Goal: Task Accomplishment & Management: Complete application form

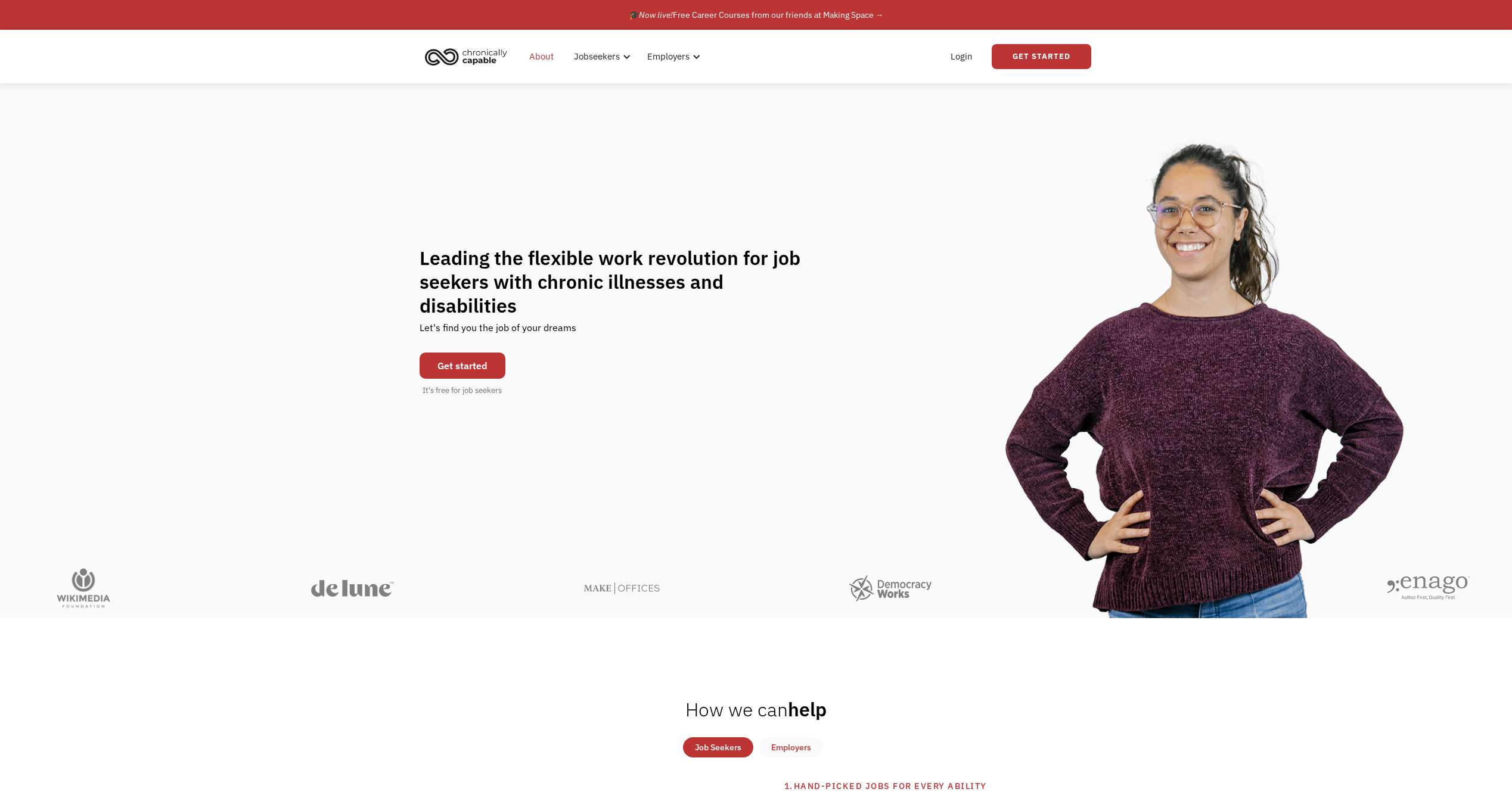
click at [545, 55] on link "About" at bounding box center [542, 57] width 38 height 38
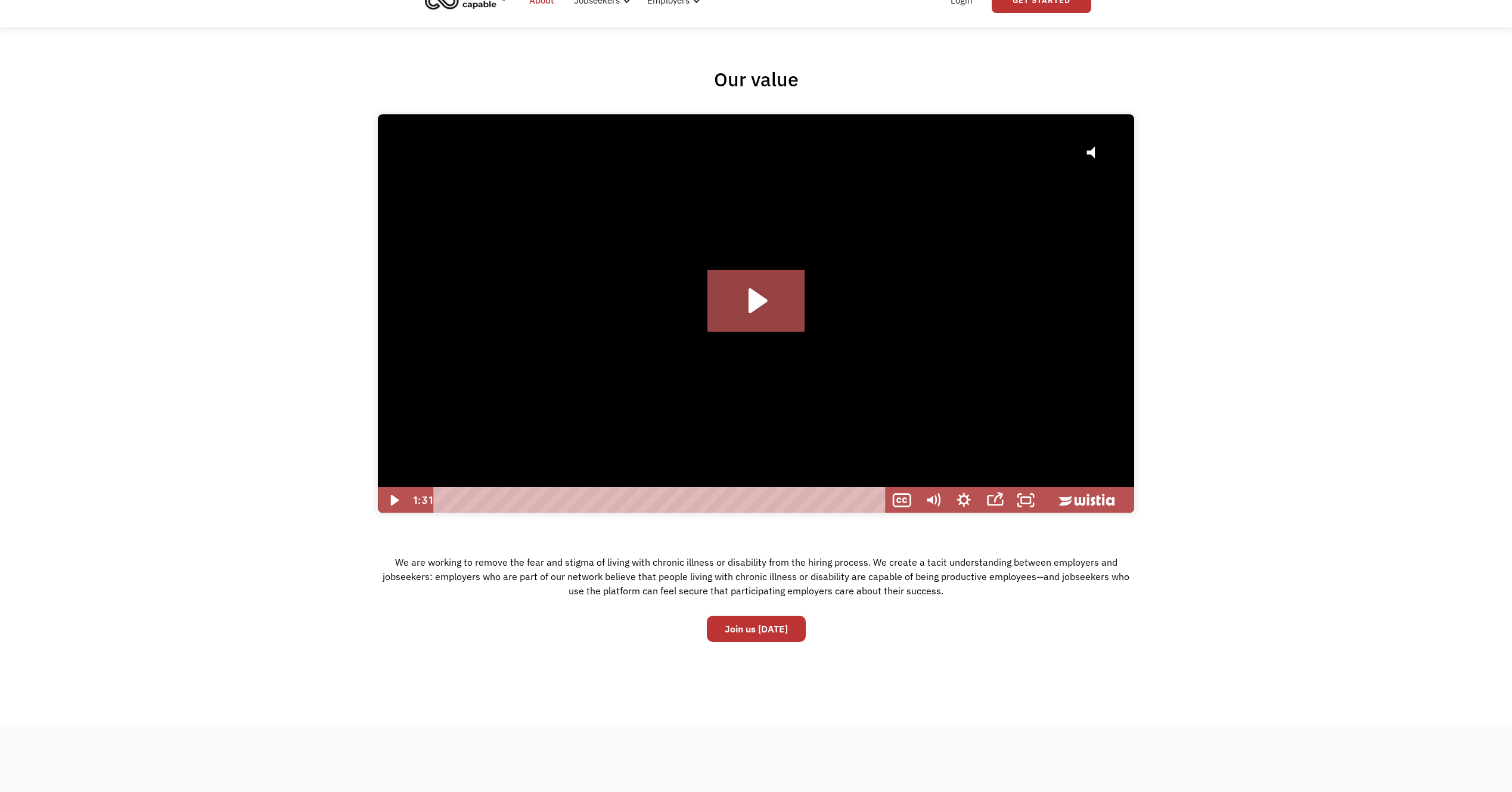
scroll to position [60, 0]
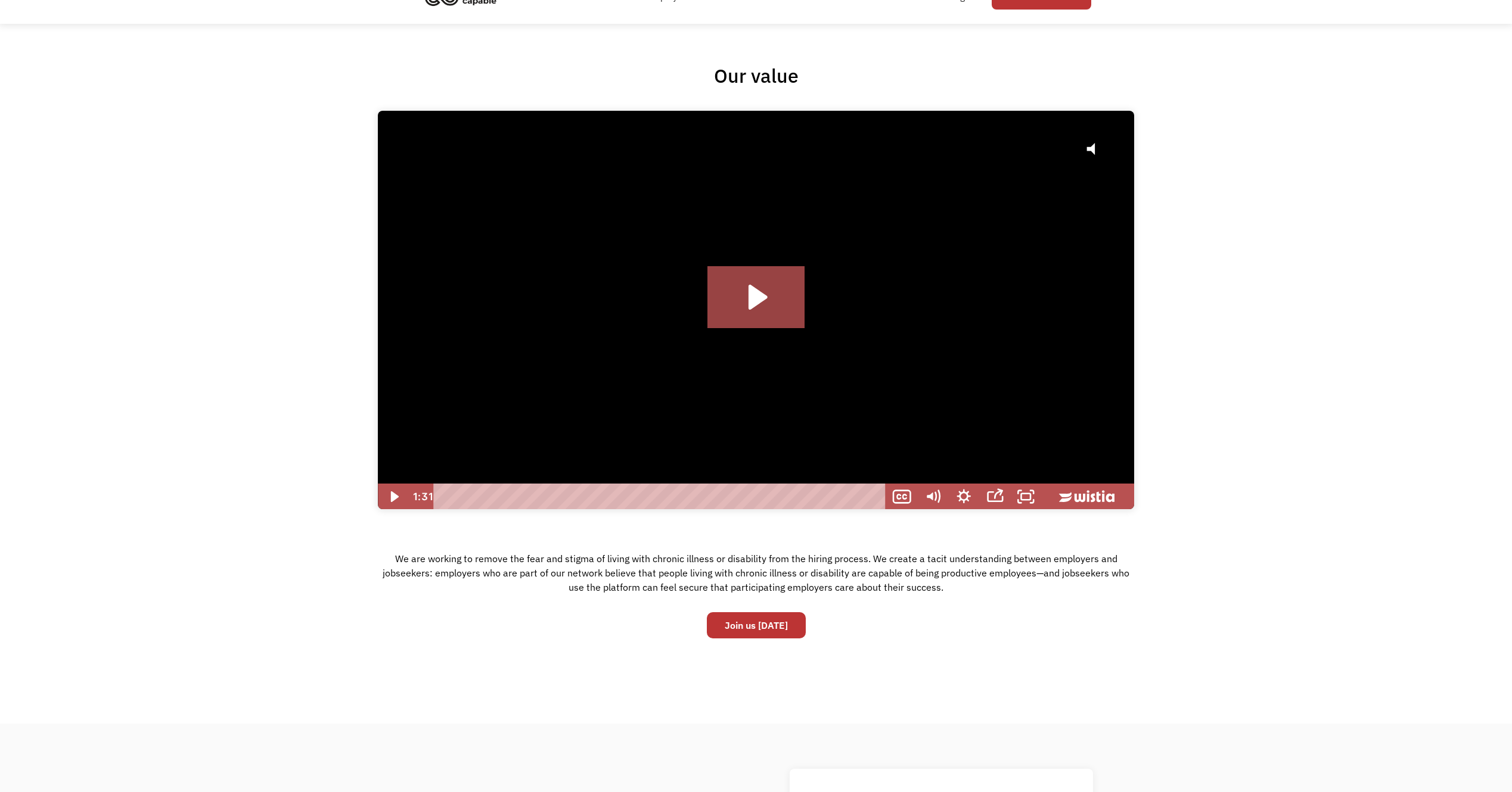
click at [752, 342] on div at bounding box center [756, 311] width 756 height 399
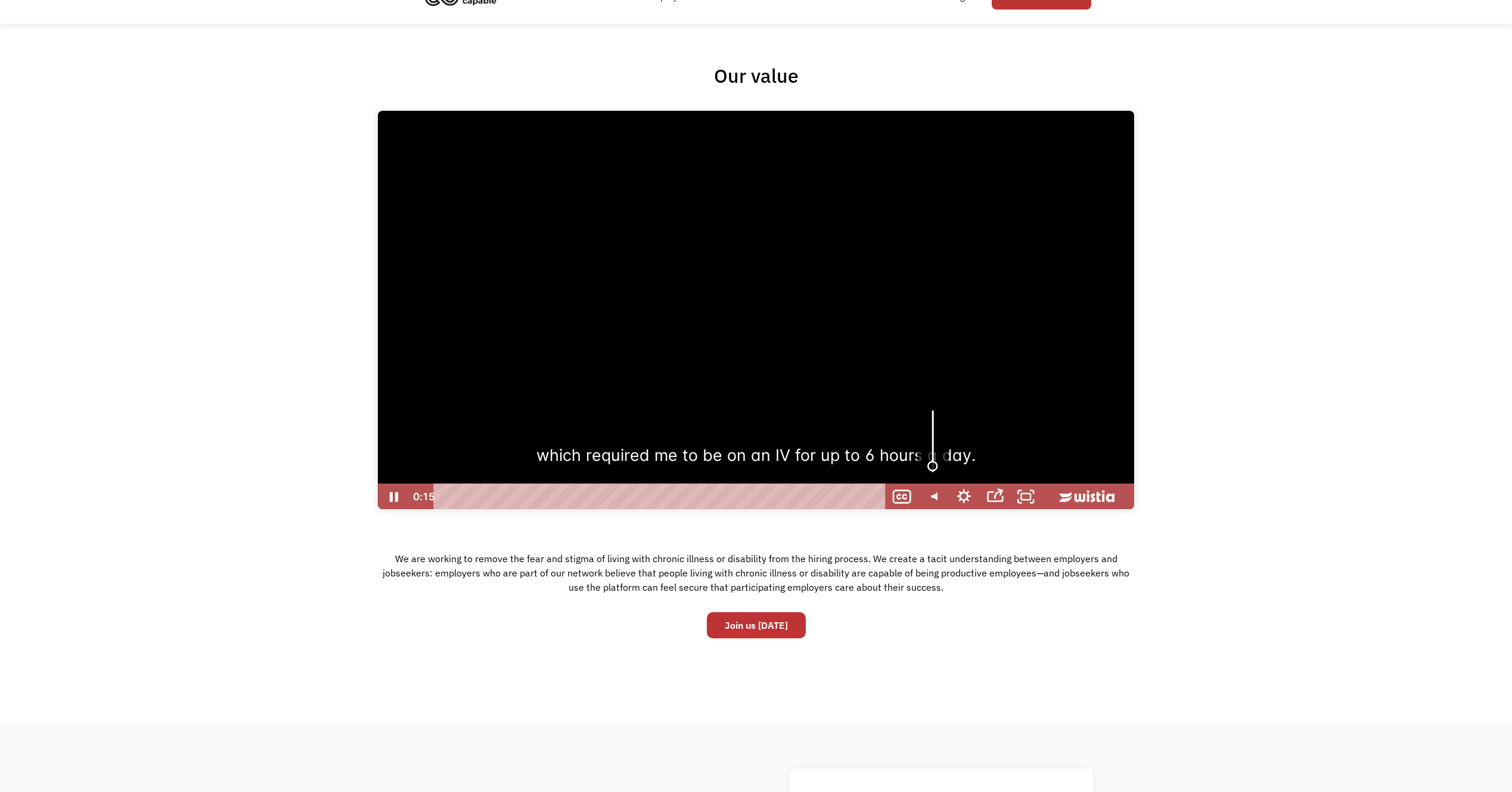
drag, startPoint x: 932, startPoint y: 410, endPoint x: 939, endPoint y: 466, distance: 56.4
click at [939, 466] on div "Volume" at bounding box center [932, 466] width 20 height 20
click at [401, 493] on icon "Pause" at bounding box center [393, 497] width 31 height 26
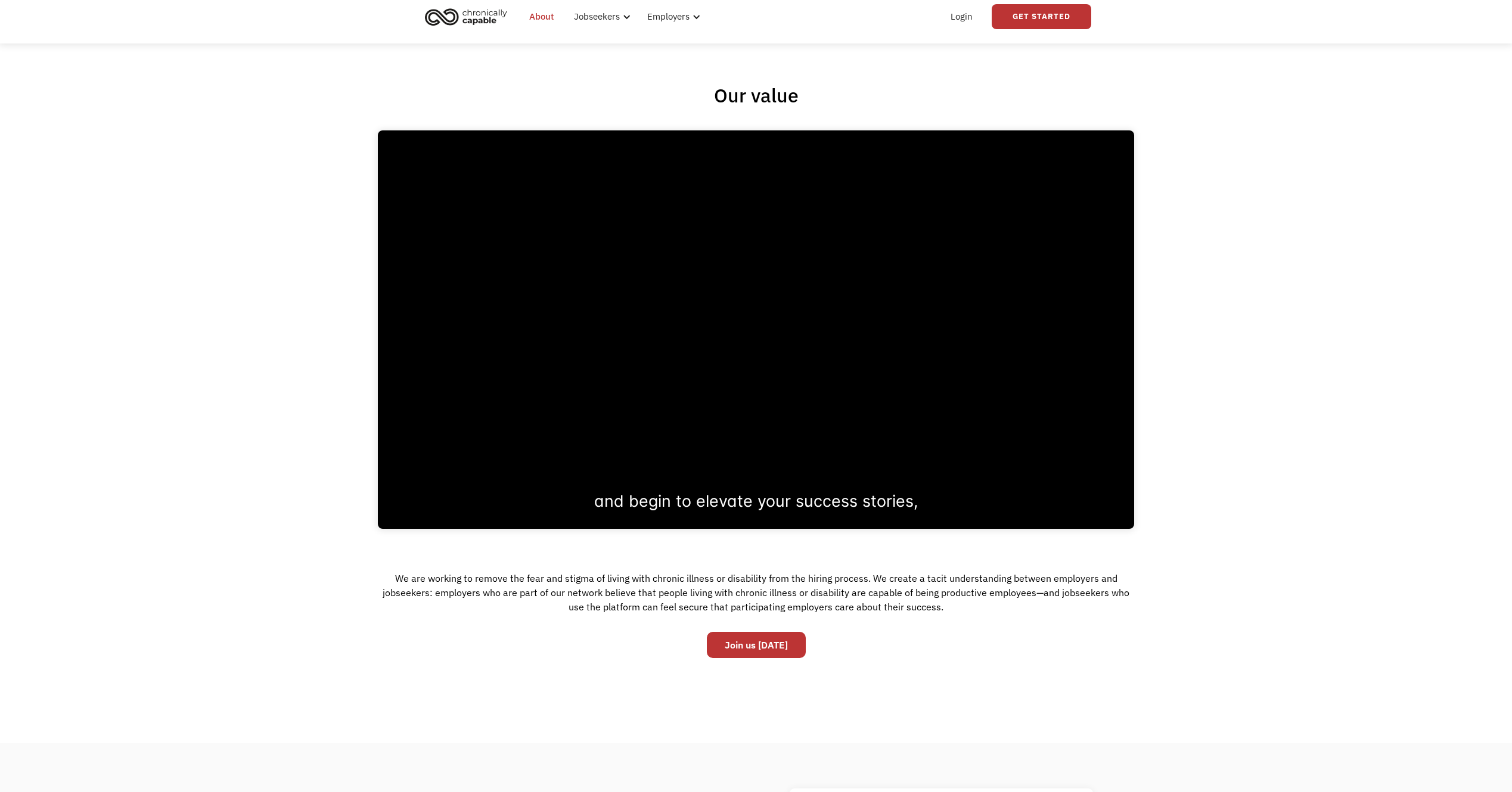
scroll to position [0, 0]
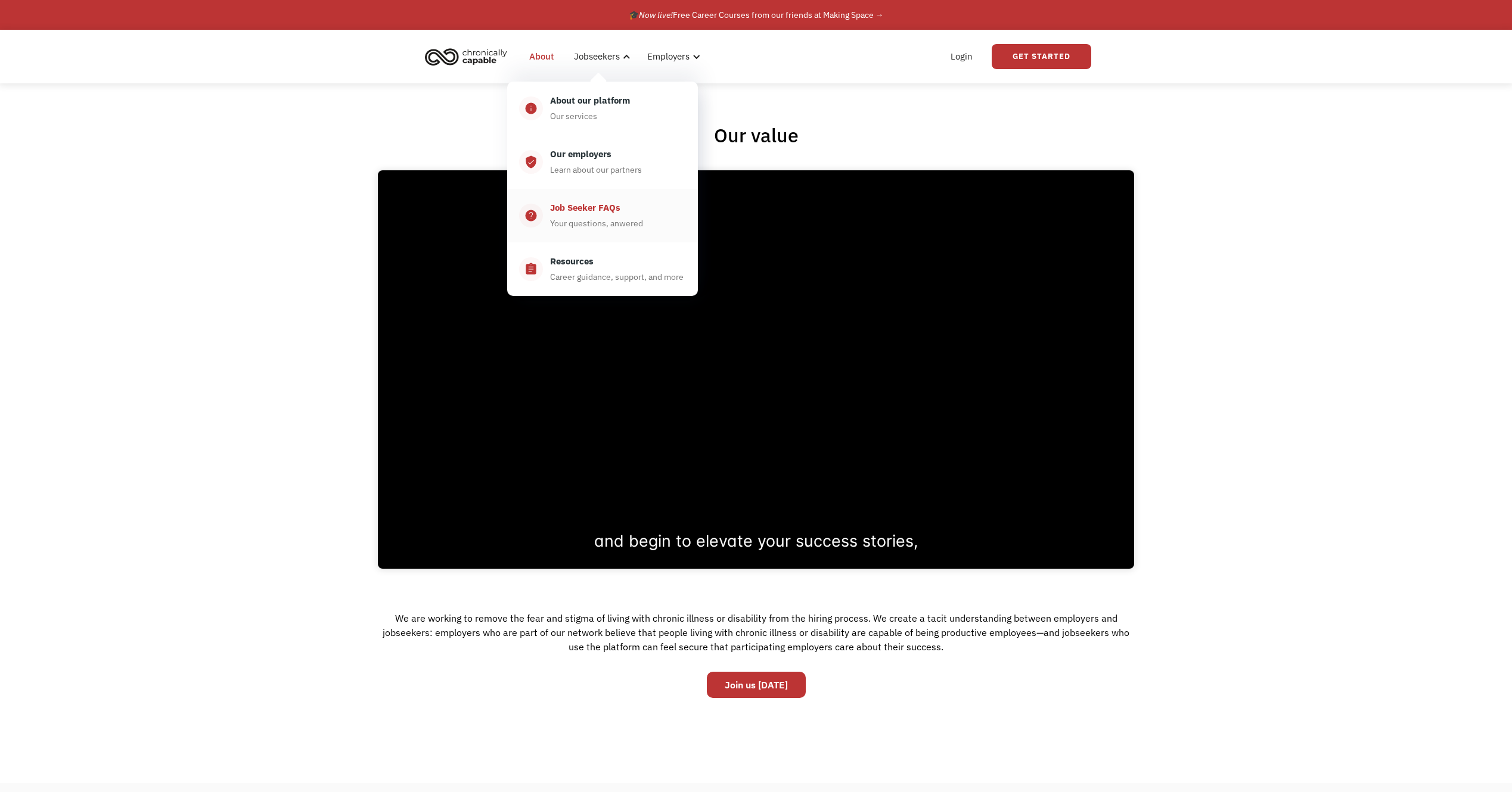
click at [588, 210] on div "Job Seeker FAQs" at bounding box center [585, 208] width 70 height 14
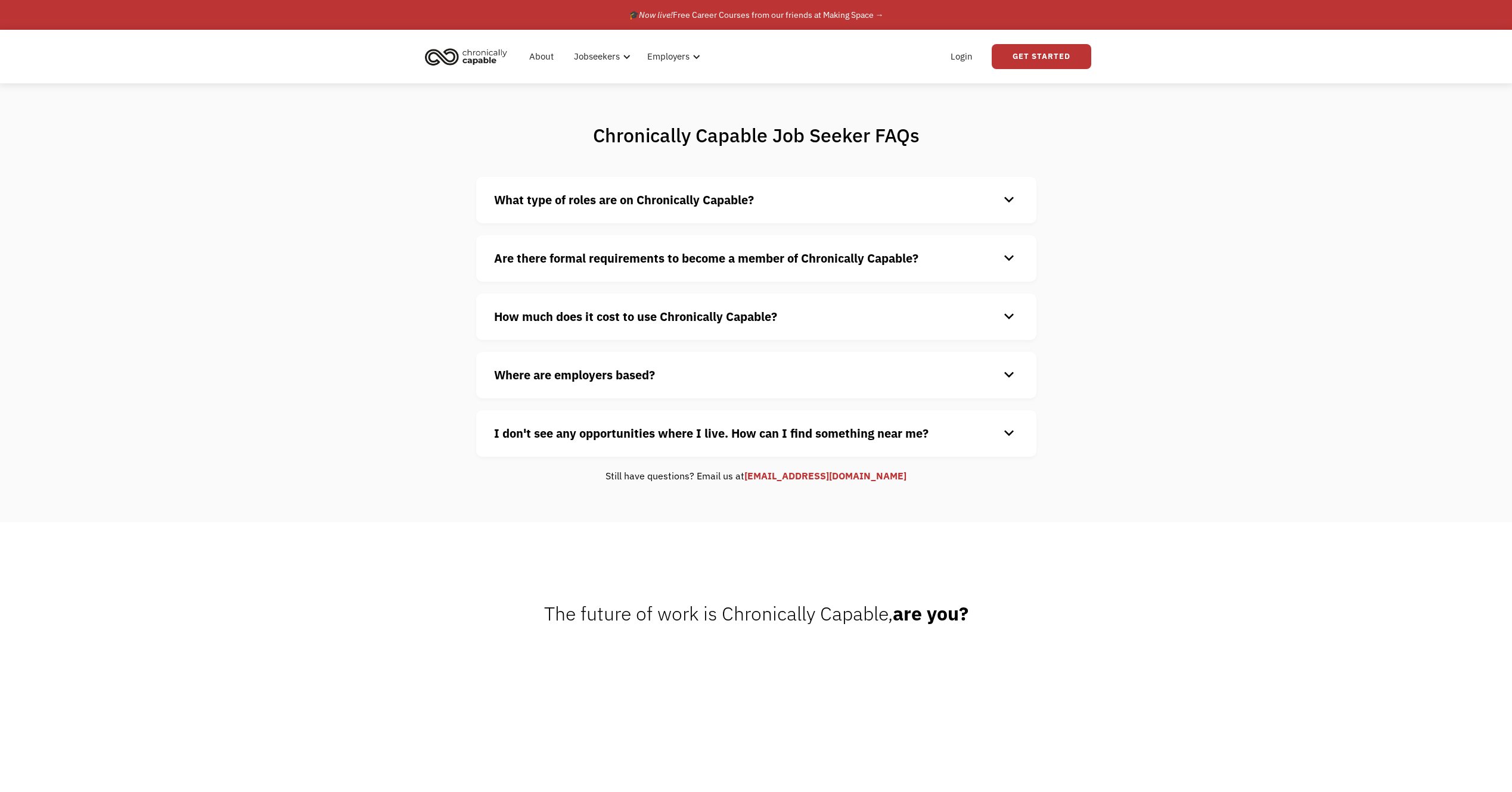
click at [703, 192] on strong "What type of roles are on Chronically Capable?" at bounding box center [624, 200] width 260 height 16
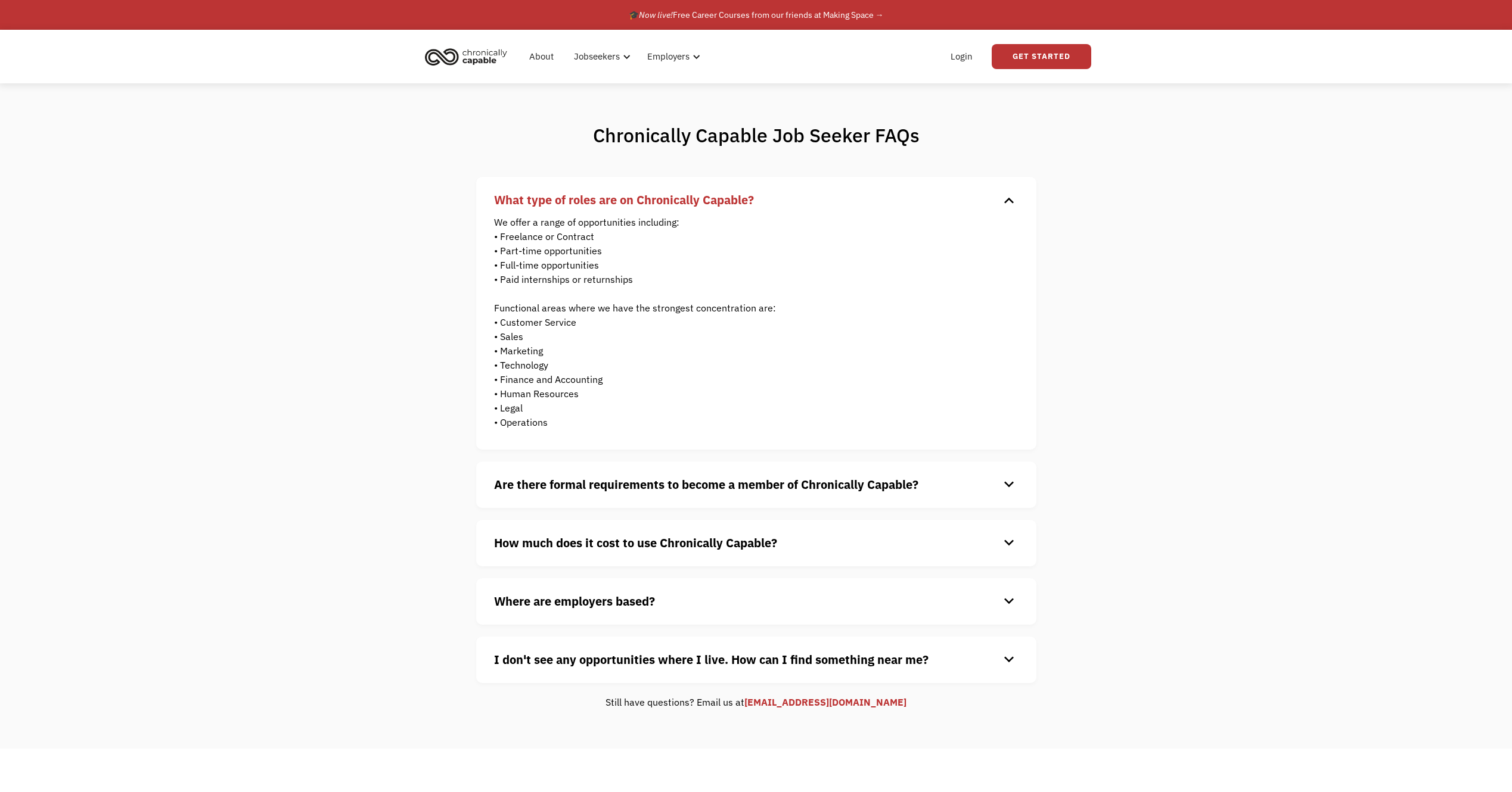
click at [700, 469] on div "Are there formal requirements to become a member of Chronically Capable? keyboa…" at bounding box center [756, 485] width 560 height 46
click at [700, 480] on strong "Are there formal requirements to become a member of Chronically Capable?" at bounding box center [706, 485] width 424 height 16
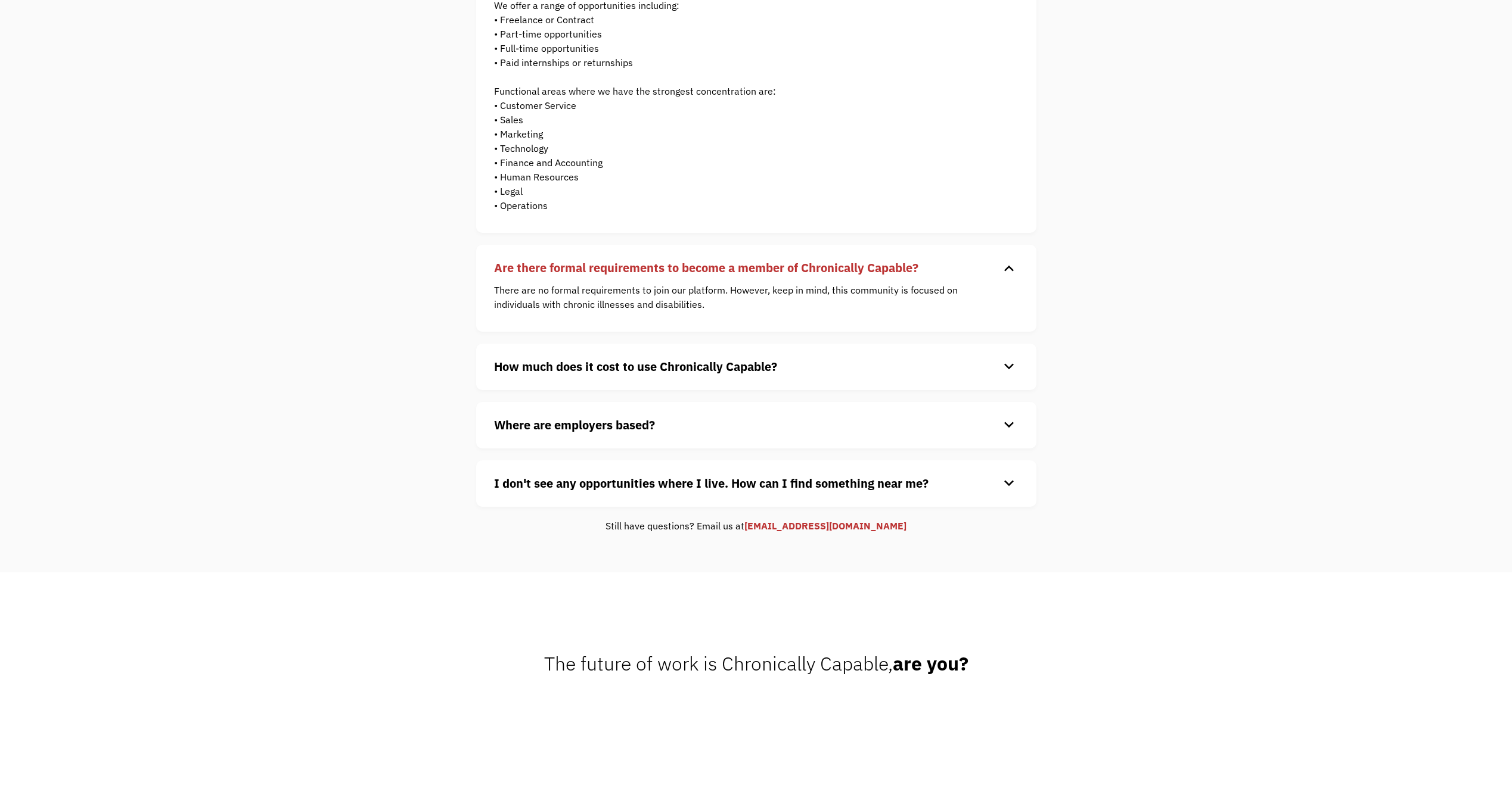
scroll to position [238, 0]
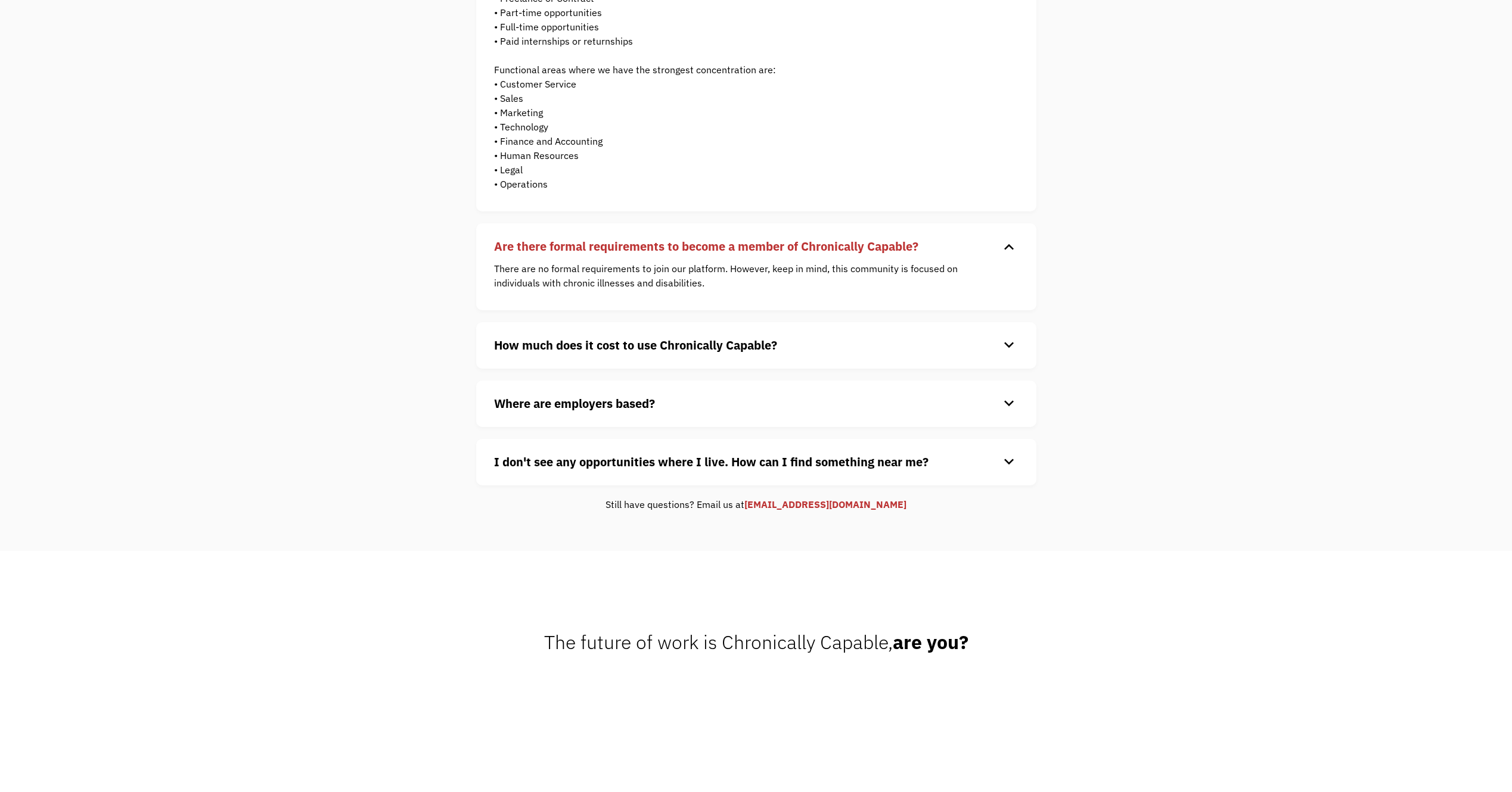
click at [685, 346] on strong "How much does it cost to use Chronically Capable?" at bounding box center [636, 345] width 283 height 16
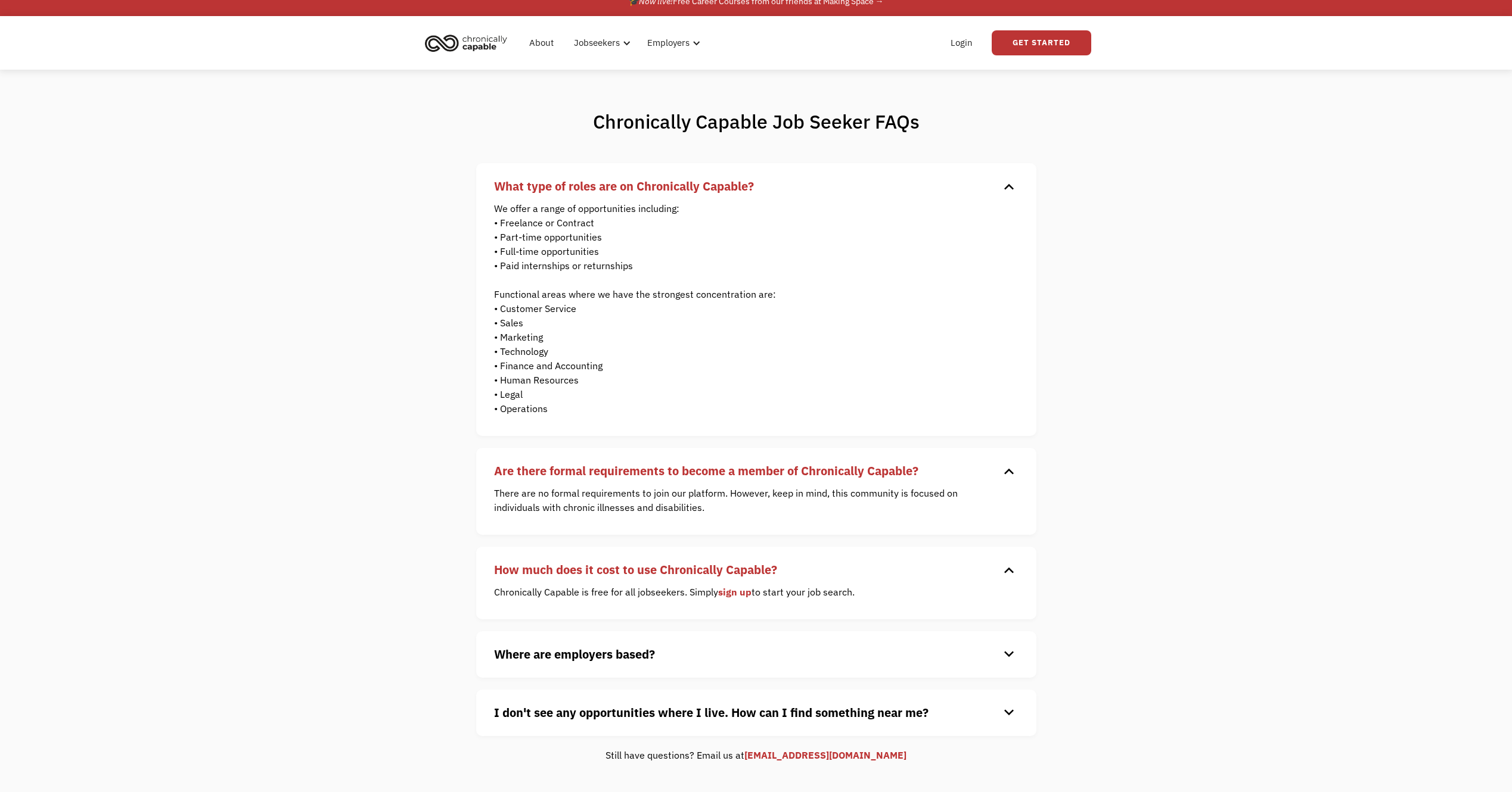
scroll to position [0, 0]
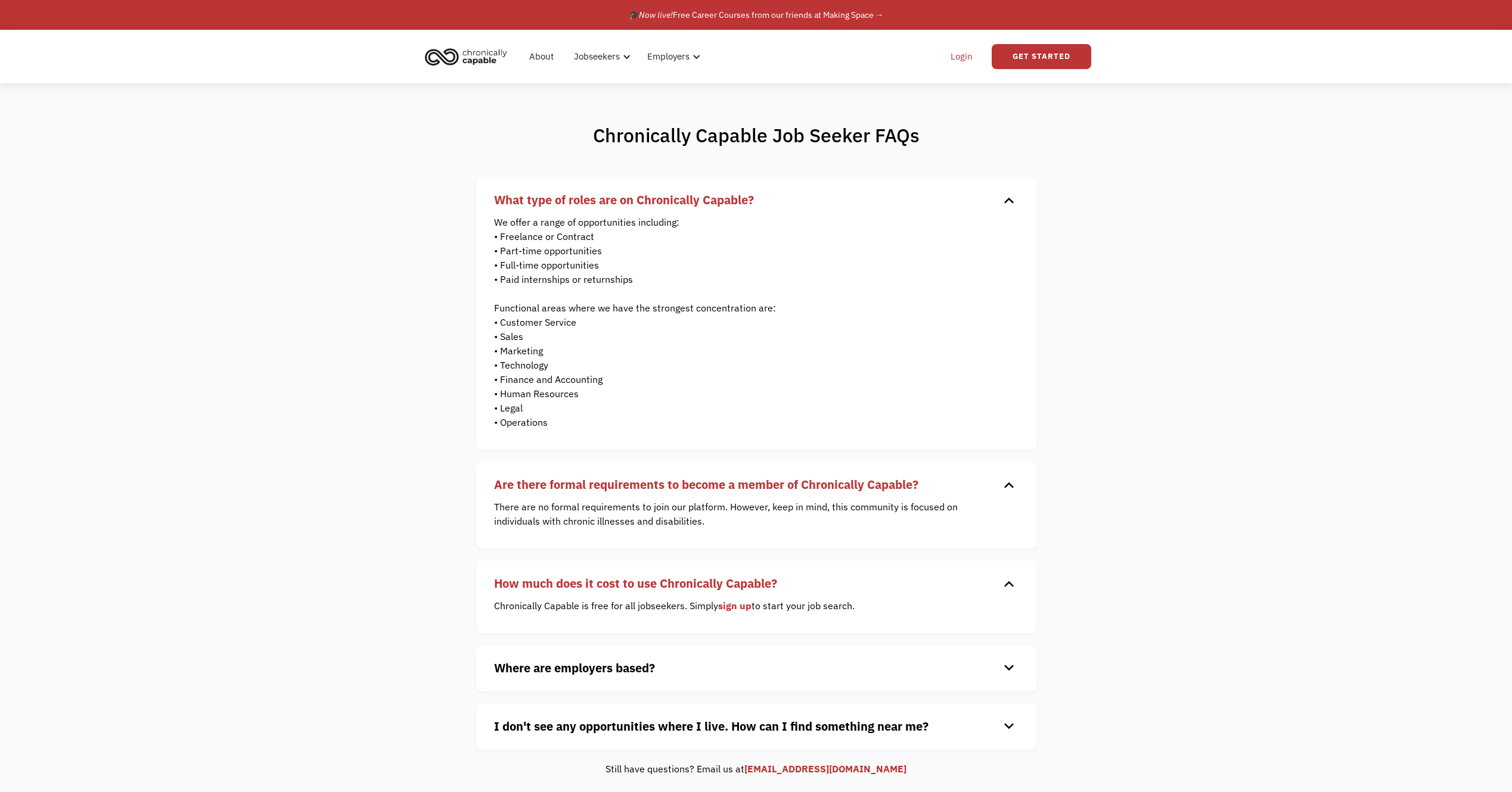
click at [964, 53] on link "Login" at bounding box center [962, 57] width 37 height 38
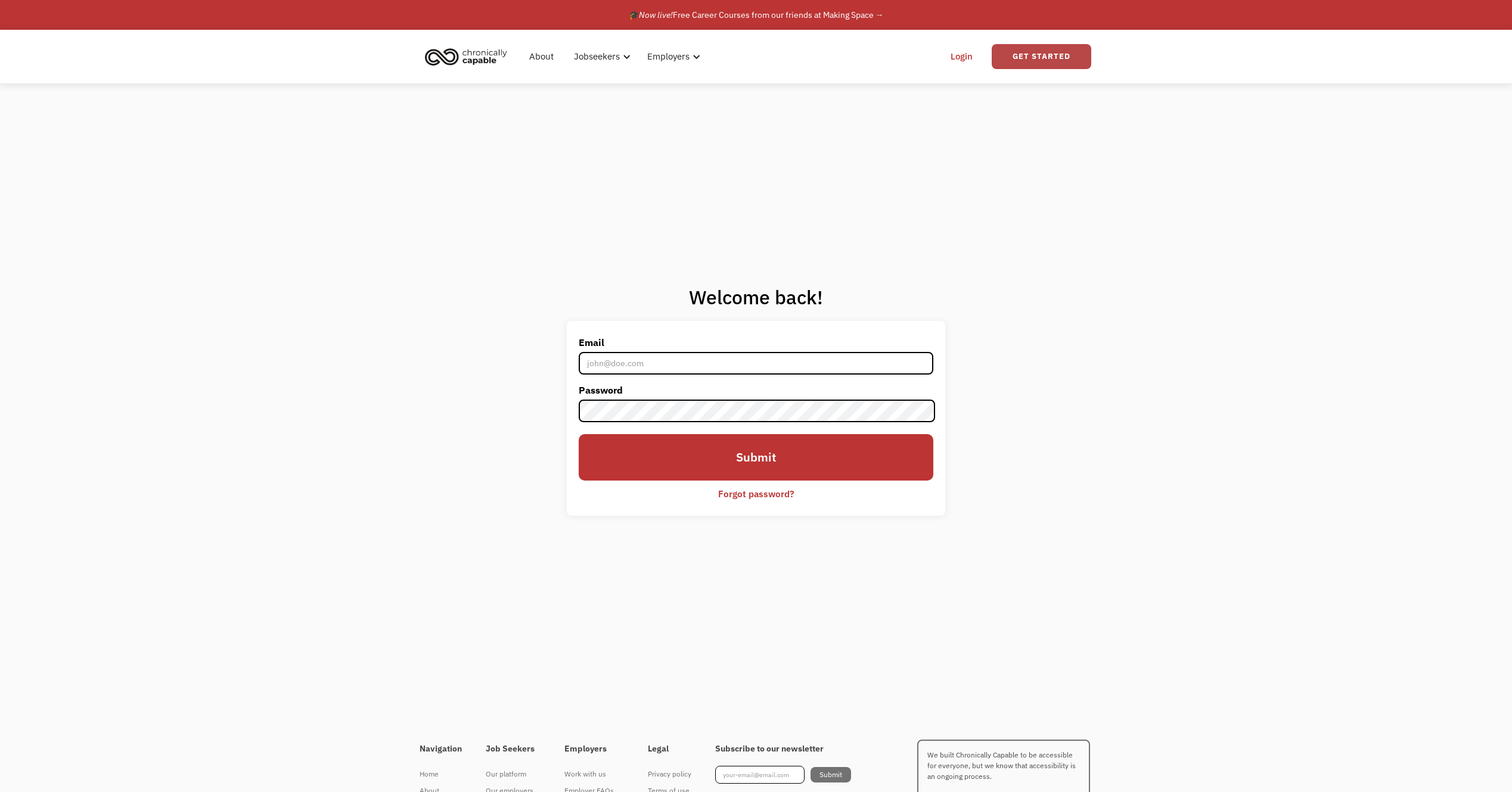
click at [1048, 55] on link "Get Started" at bounding box center [1042, 56] width 100 height 25
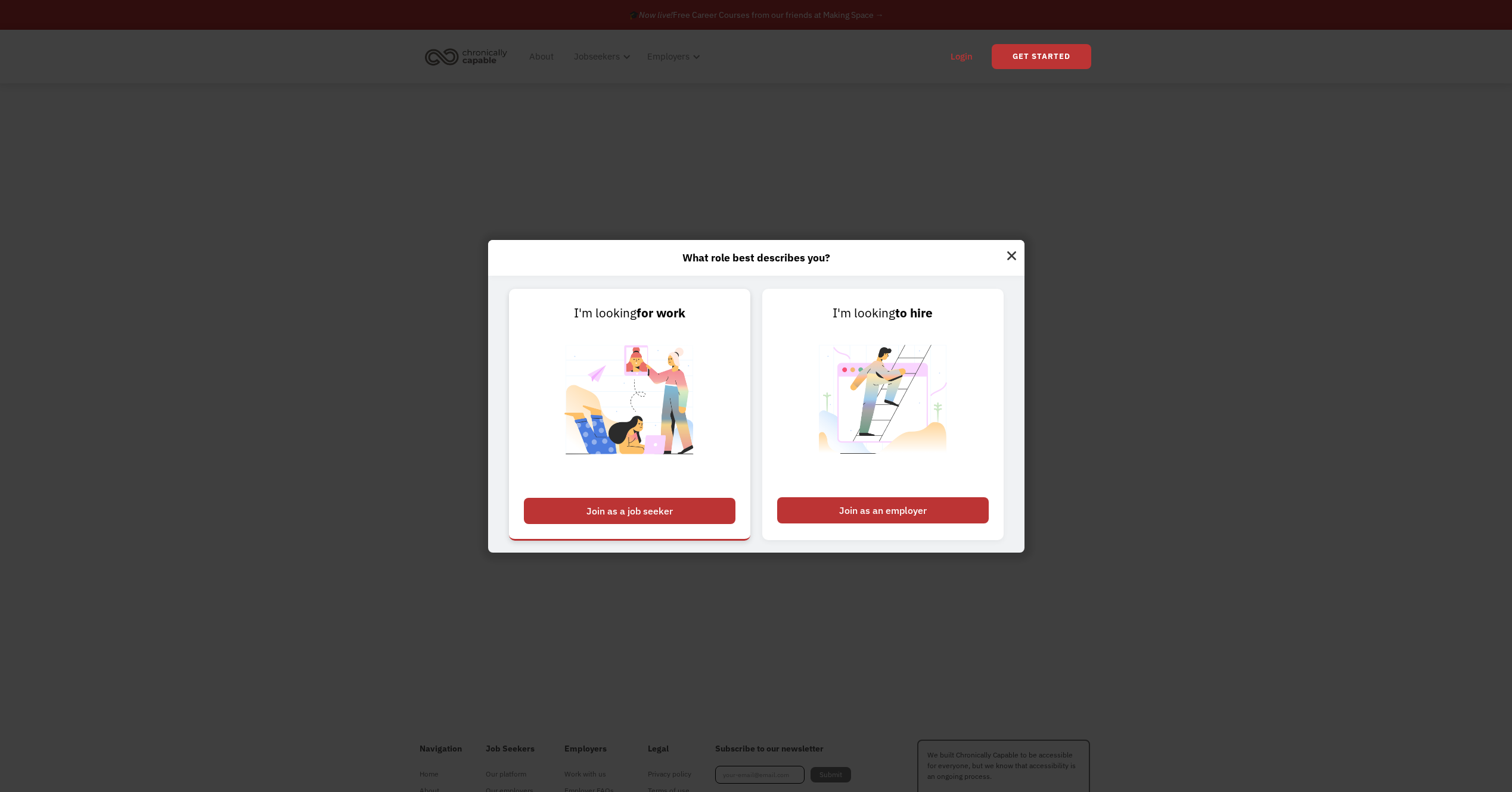
click at [660, 503] on div "Join as a job seeker" at bounding box center [629, 511] width 212 height 26
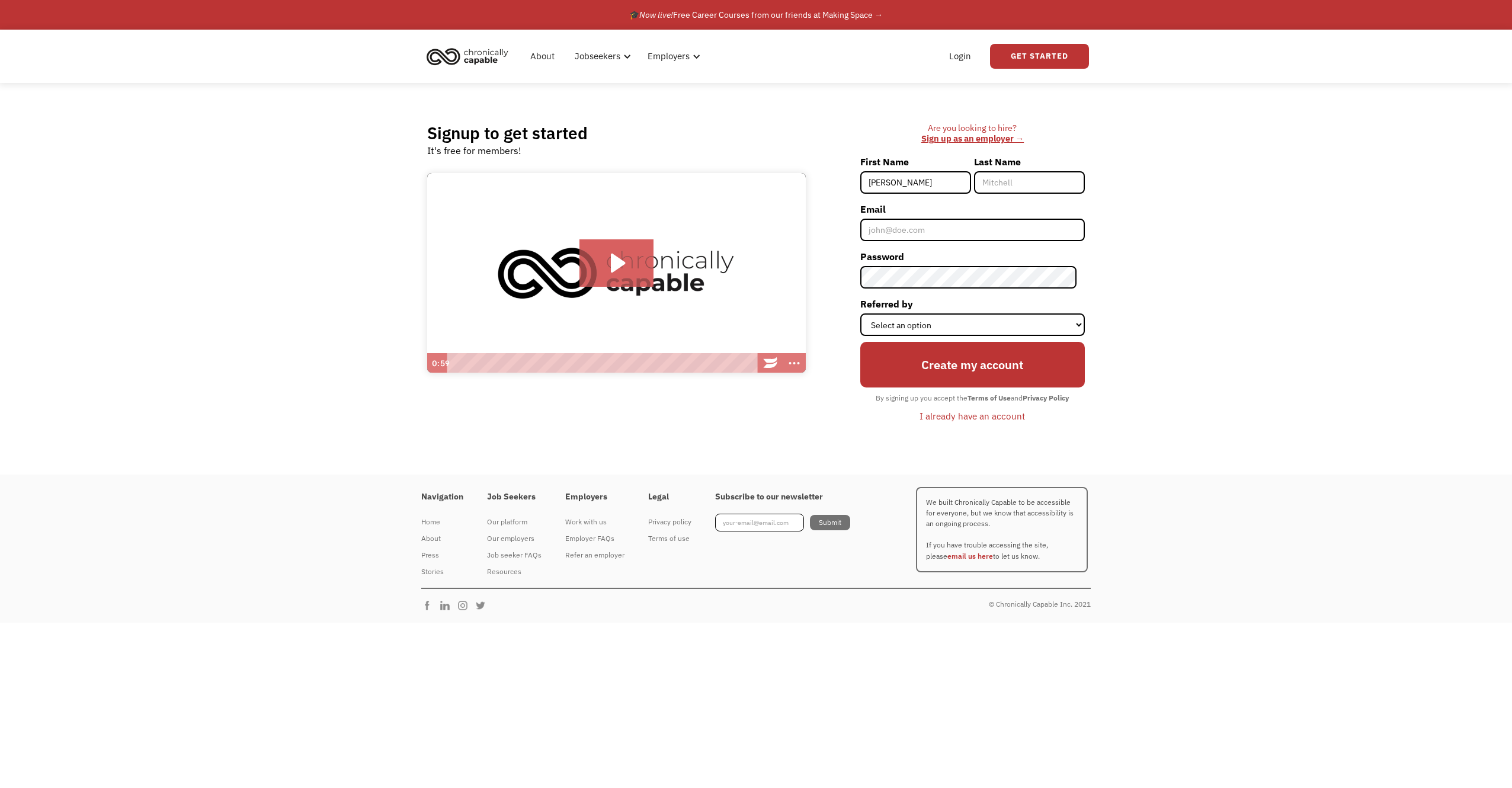
type input "[PERSON_NAME]"
type input "[EMAIL_ADDRESS][DOMAIN_NAME]"
click at [1296, 512] on div "Navigation Home About Press Stories Job Seekers Our platform Our employers Job …" at bounding box center [756, 549] width 1512 height 149
